Goal: Transaction & Acquisition: Subscribe to service/newsletter

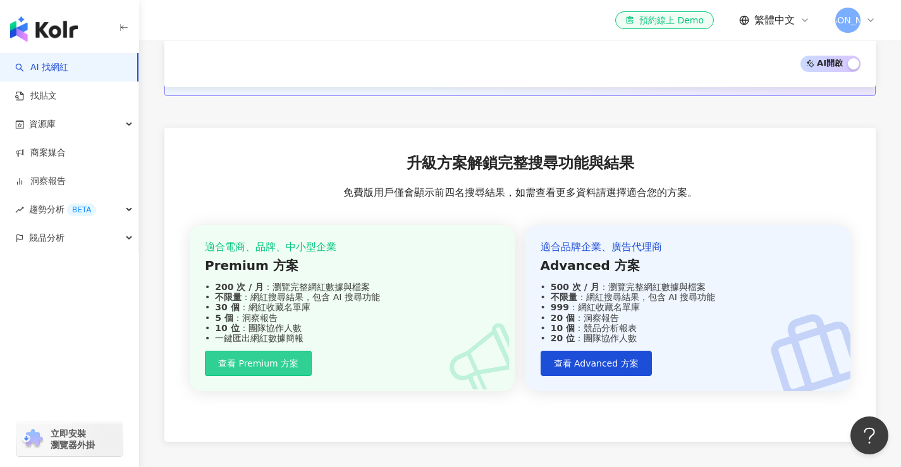
click at [272, 358] on span "查看 Premium 方案" at bounding box center [258, 363] width 80 height 10
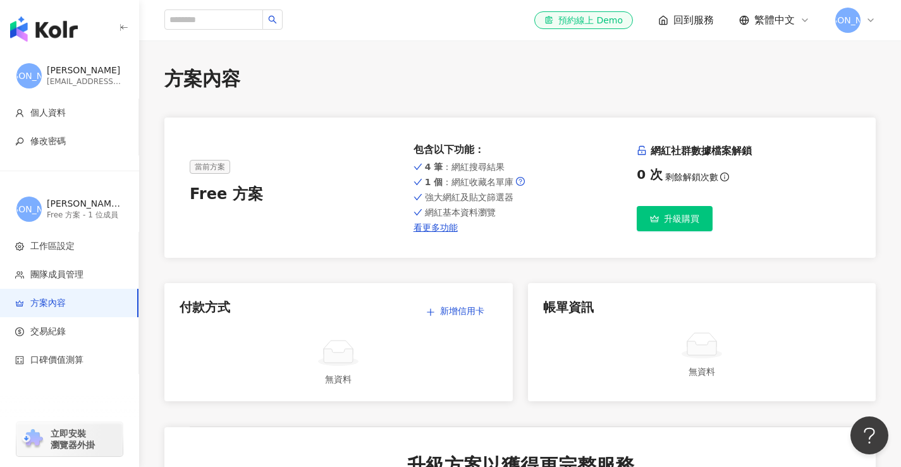
click at [681, 218] on span "升級購買" at bounding box center [681, 219] width 35 height 10
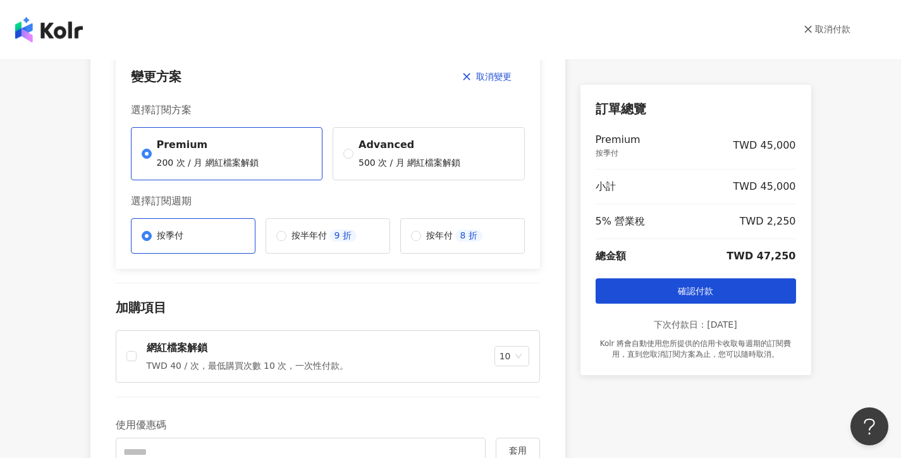
scroll to position [105, 0]
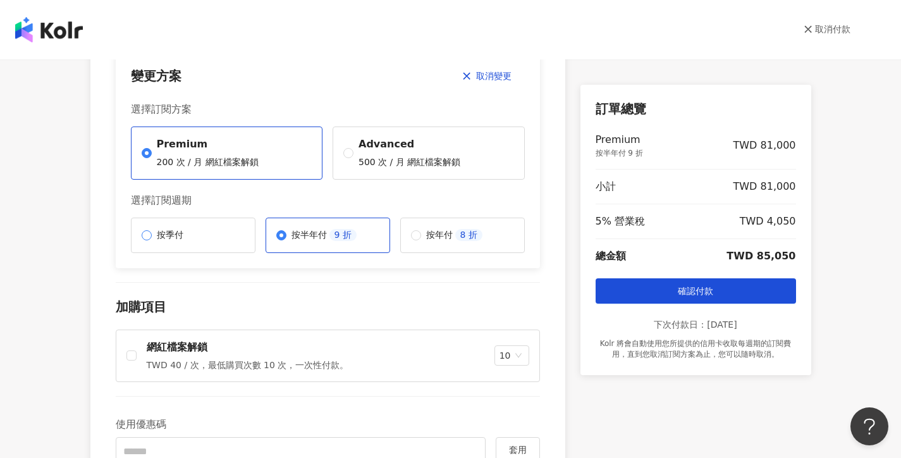
click at [152, 232] on span "按季付" at bounding box center [170, 235] width 37 height 13
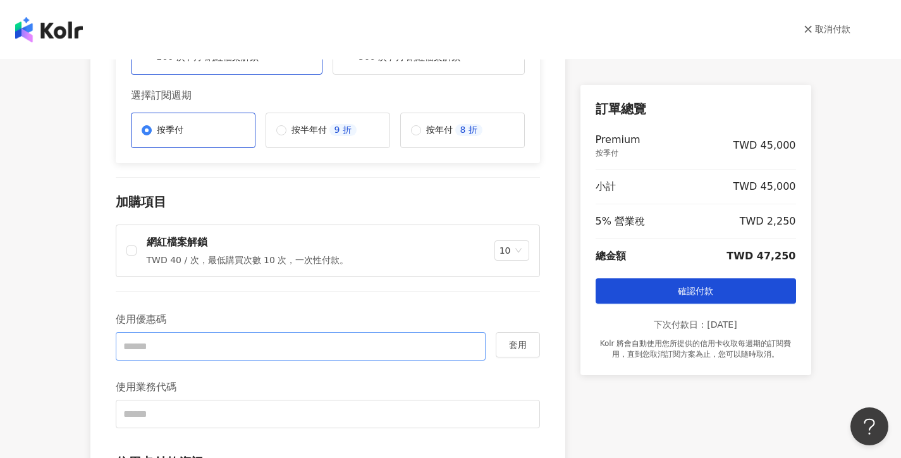
scroll to position [210, 0]
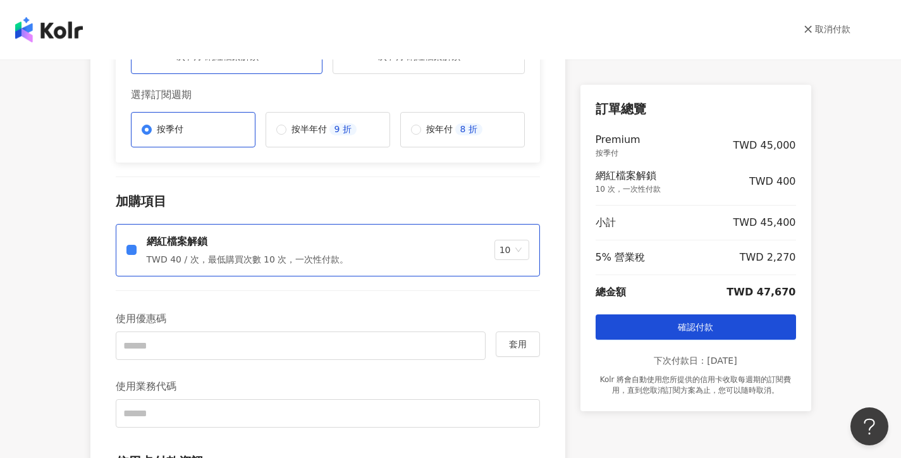
click at [152, 133] on span "按季付" at bounding box center [170, 129] width 37 height 13
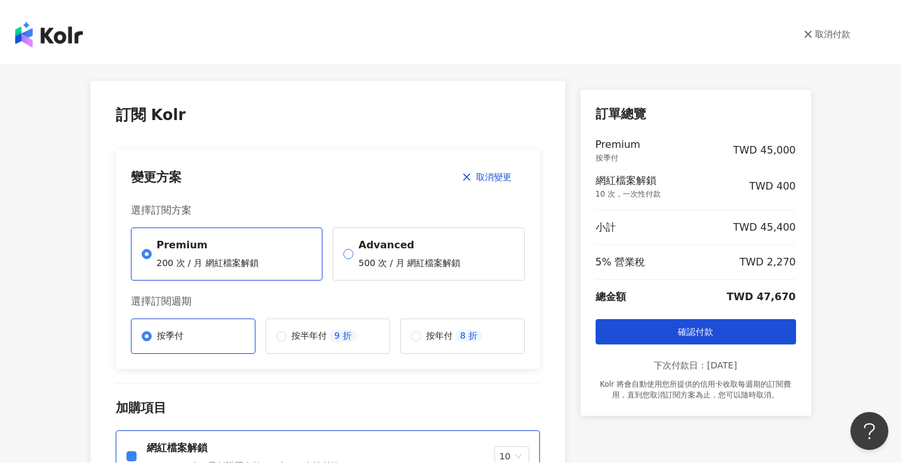
scroll to position [0, 0]
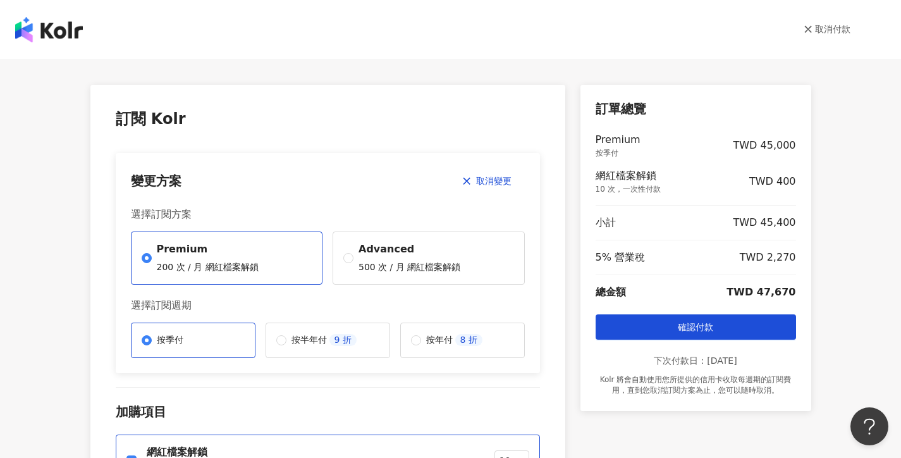
click at [812, 27] on icon at bounding box center [807, 29] width 9 height 9
